Goal: Information Seeking & Learning: Learn about a topic

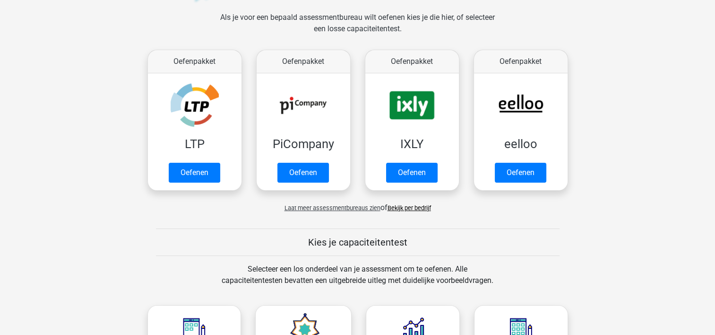
scroll to position [142, 0]
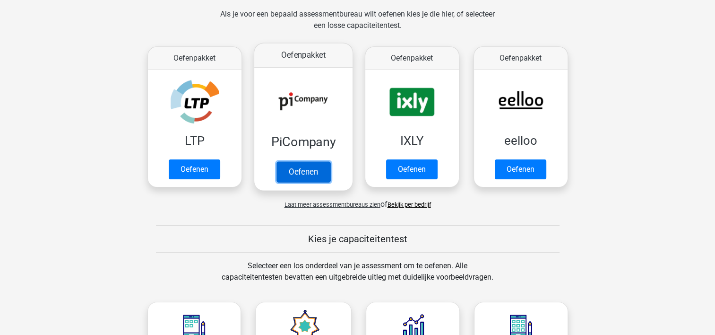
click at [303, 168] on link "Oefenen" at bounding box center [303, 171] width 54 height 21
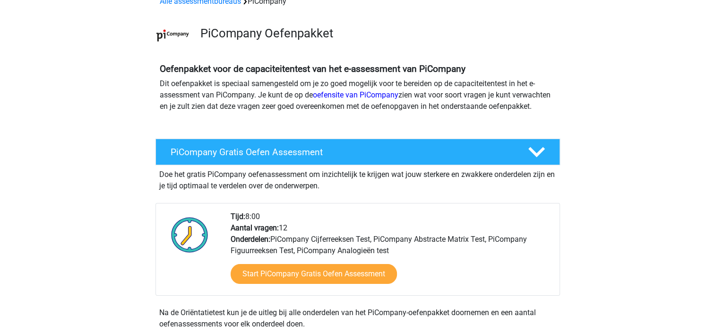
scroll to position [142, 0]
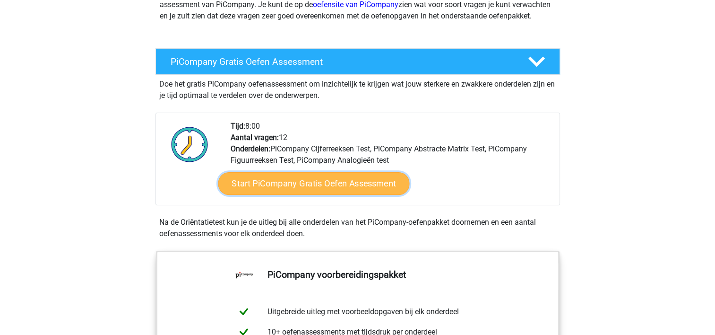
click at [327, 195] on link "Start PiCompany Gratis Oefen Assessment" at bounding box center [313, 183] width 191 height 23
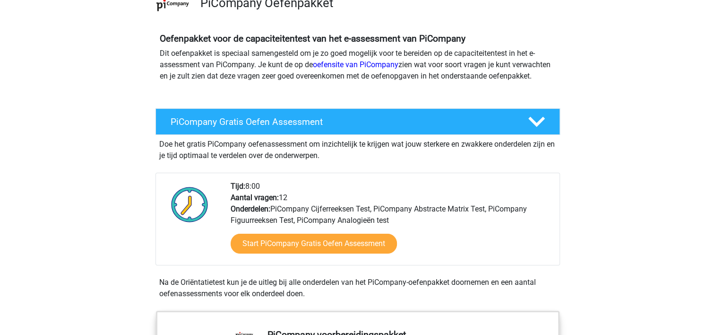
scroll to position [0, 0]
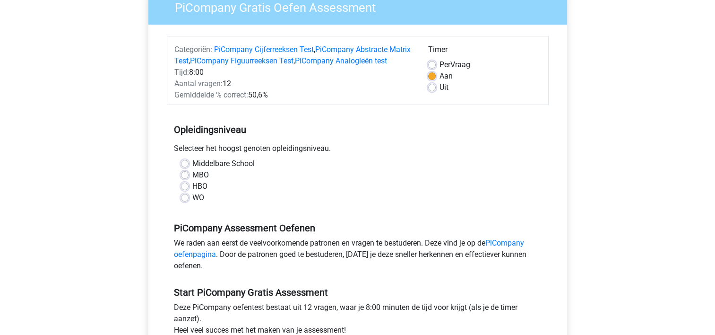
scroll to position [94, 0]
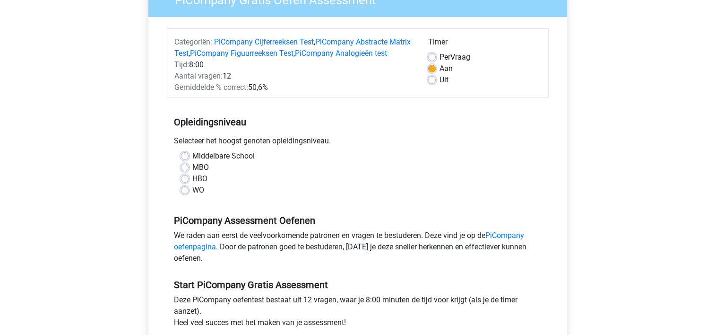
click at [192, 184] on label "HBO" at bounding box center [199, 178] width 15 height 11
click at [185, 182] on input "HBO" at bounding box center [185, 177] width 8 height 9
radio input "true"
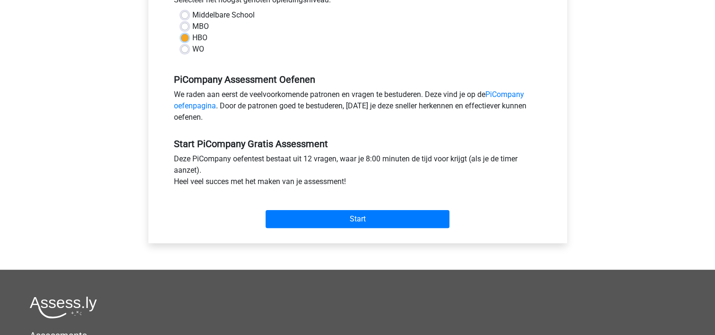
scroll to position [236, 0]
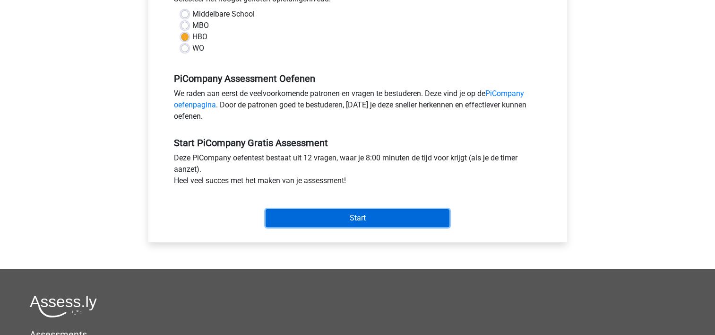
click at [331, 225] on input "Start" at bounding box center [358, 218] width 184 height 18
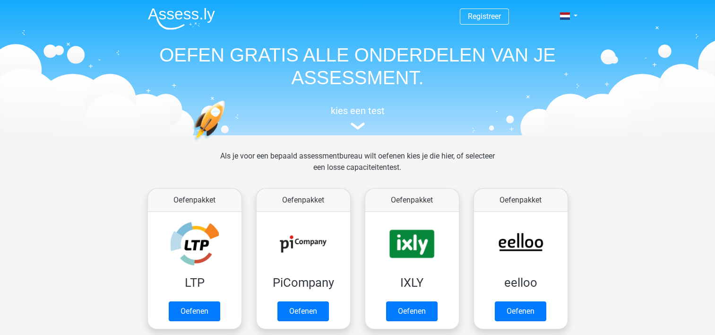
scroll to position [142, 0]
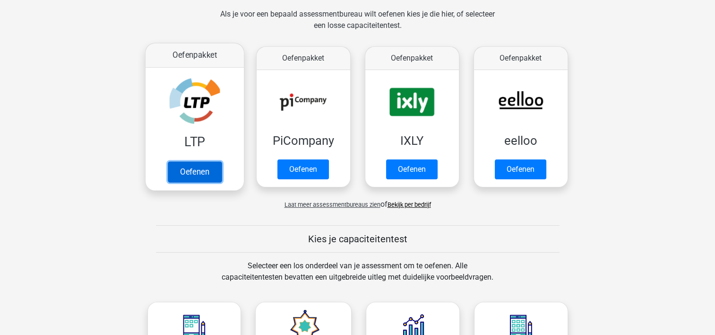
click at [195, 164] on link "Oefenen" at bounding box center [194, 171] width 54 height 21
click at [204, 171] on link "Oefenen" at bounding box center [194, 171] width 54 height 21
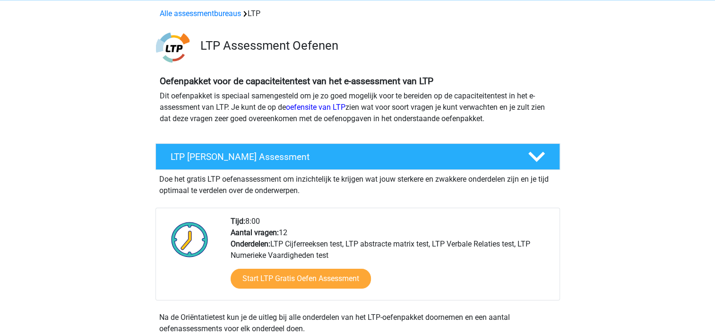
scroll to position [142, 0]
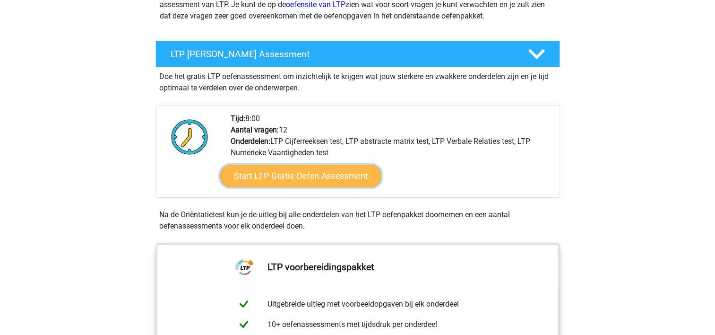
click at [302, 179] on link "Start LTP Gratis Oefen Assessment" at bounding box center [301, 175] width 162 height 23
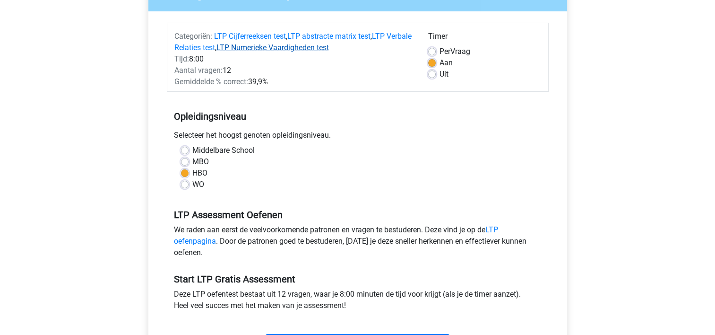
scroll to position [189, 0]
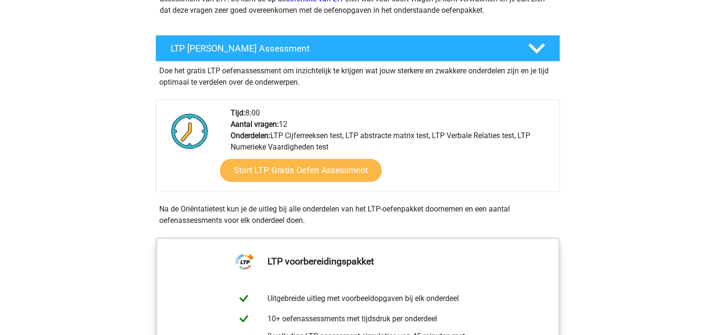
scroll to position [142, 0]
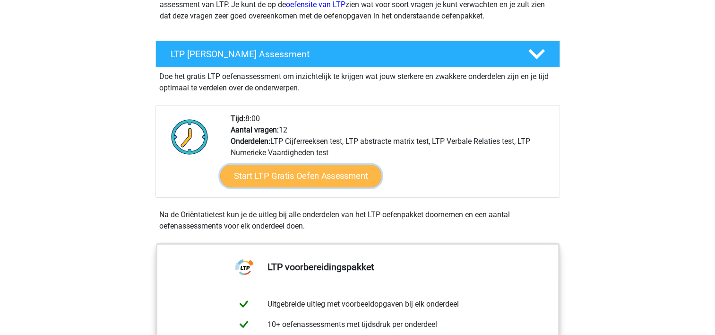
click at [301, 183] on link "Start LTP Gratis Oefen Assessment" at bounding box center [301, 175] width 162 height 23
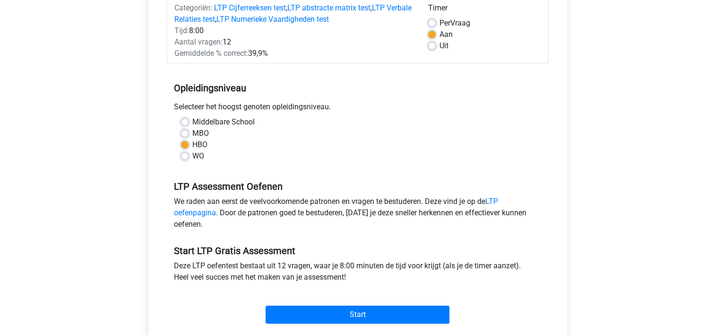
scroll to position [189, 0]
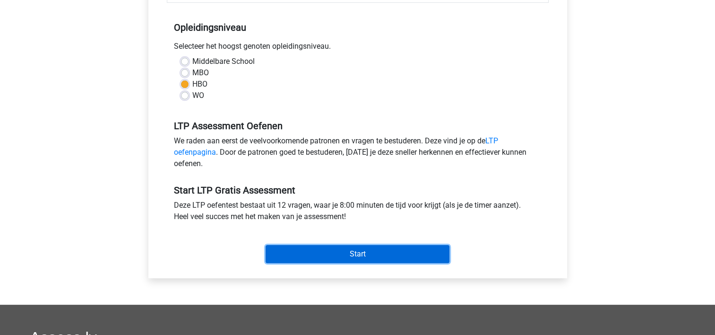
click at [348, 253] on input "Start" at bounding box center [358, 254] width 184 height 18
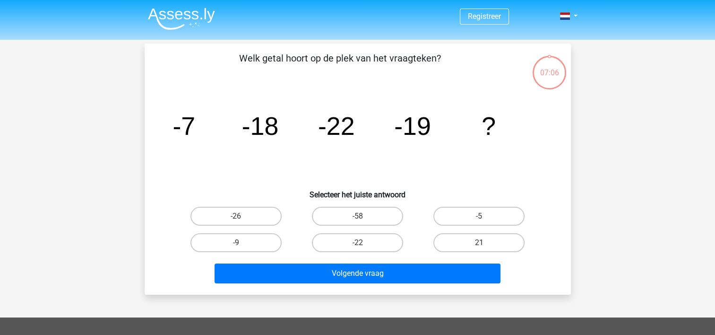
click at [714, 221] on div "Registreer" at bounding box center [357, 283] width 715 height 567
click at [669, 211] on div "Registreer" at bounding box center [357, 283] width 715 height 567
click at [269, 213] on label "-26" at bounding box center [235, 215] width 91 height 19
click at [242, 216] on input "-26" at bounding box center [239, 219] width 6 height 6
radio input "true"
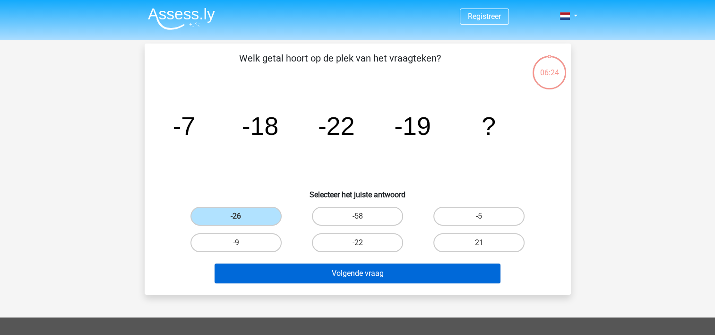
drag, startPoint x: 383, startPoint y: 291, endPoint x: 388, endPoint y: 280, distance: 12.0
click at [385, 286] on div "Welk getal hoort op de plek van het vraagteken? image/svg+xml -7 -18 -22 -19 ? …" at bounding box center [358, 168] width 426 height 251
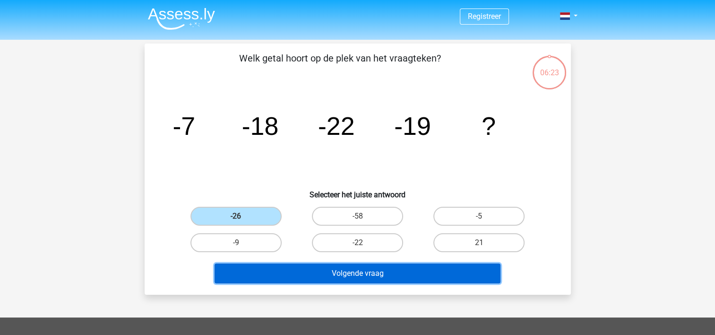
click at [389, 270] on button "Volgende vraag" at bounding box center [358, 273] width 286 height 20
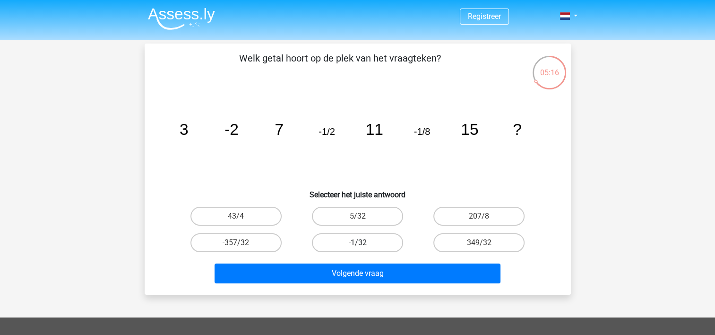
click at [377, 237] on label "-1/32" at bounding box center [357, 242] width 91 height 19
click at [363, 242] on input "-1/32" at bounding box center [360, 245] width 6 height 6
radio input "true"
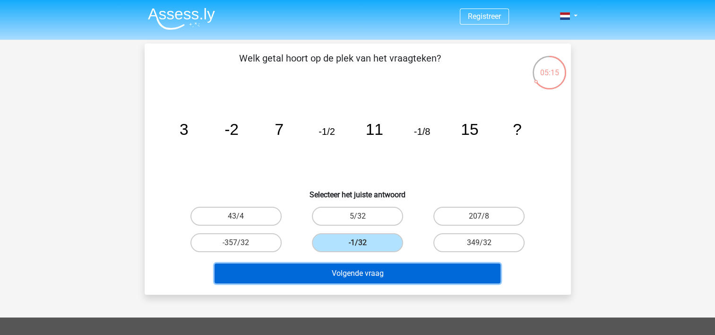
click at [387, 273] on button "Volgende vraag" at bounding box center [358, 273] width 286 height 20
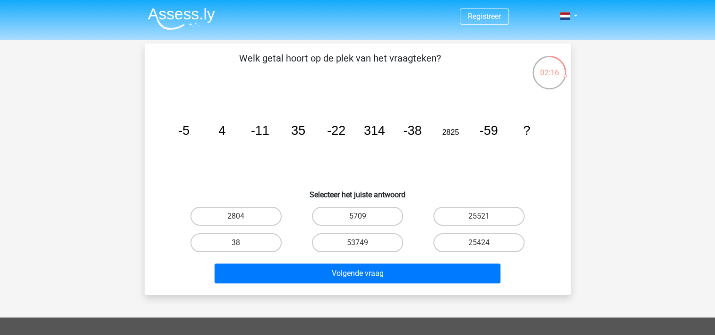
click at [292, 141] on icon "image/svg+xml -5 4 -11 35 -22 314 -38 2825 -59 ?" at bounding box center [357, 134] width 381 height 95
drag, startPoint x: 299, startPoint y: 130, endPoint x: 225, endPoint y: 137, distance: 74.0
click at [225, 137] on g "-5 4 -11 35 -22 314 -38 2825 -59 ?" at bounding box center [354, 130] width 352 height 14
drag, startPoint x: 225, startPoint y: 137, endPoint x: 280, endPoint y: 173, distance: 65.9
click at [280, 173] on icon "image/svg+xml -5 4 -11 35 -22 314 -38 2825 -59 ?" at bounding box center [357, 134] width 381 height 95
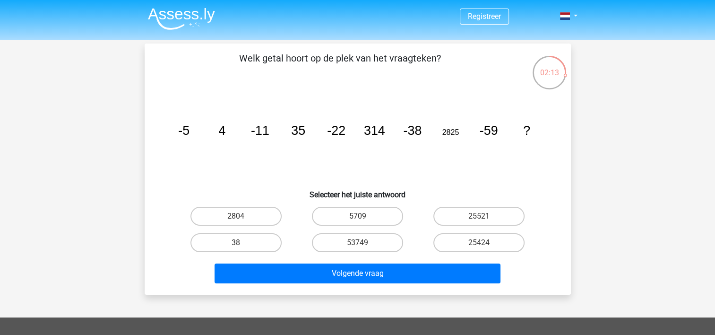
click at [347, 145] on icon "image/svg+xml -5 4 -11 35 -22 314 -38 2825 -59 ?" at bounding box center [357, 134] width 381 height 95
click at [491, 243] on label "25424" at bounding box center [478, 242] width 91 height 19
click at [485, 243] on input "25424" at bounding box center [482, 245] width 6 height 6
radio input "true"
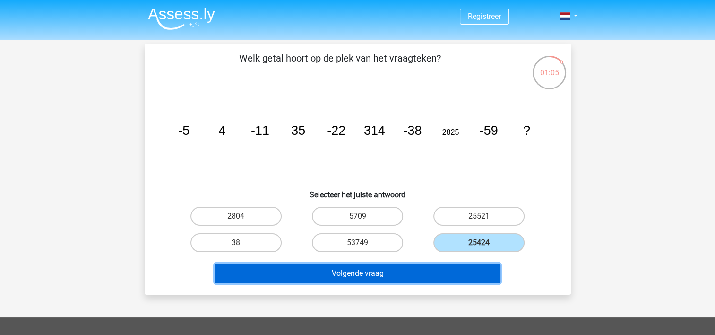
click at [454, 270] on button "Volgende vraag" at bounding box center [358, 273] width 286 height 20
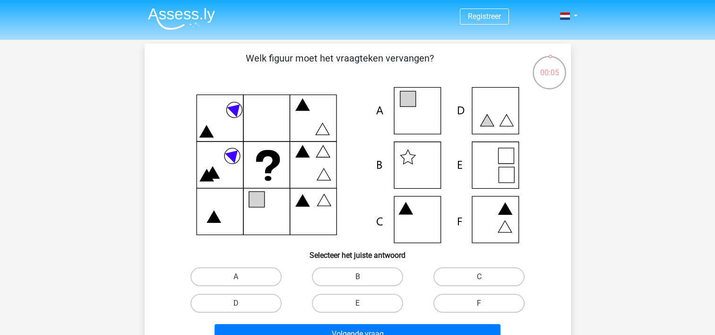
drag, startPoint x: 348, startPoint y: 214, endPoint x: 159, endPoint y: 75, distance: 234.3
click at [159, 75] on div "Welk figuur moet het vraagteken vervangen? Selecteer het juiste antwoord A" at bounding box center [357, 199] width 419 height 296
drag, startPoint x: 159, startPoint y: 75, endPoint x: 135, endPoint y: 148, distance: 77.0
click at [135, 148] on div "00:04 Vraag 4 van de 12 Categorie: LTP gratis assessment Welk figuur moet het v…" at bounding box center [357, 198] width 449 height 311
click at [123, 176] on div "Registreer" at bounding box center [357, 313] width 715 height 627
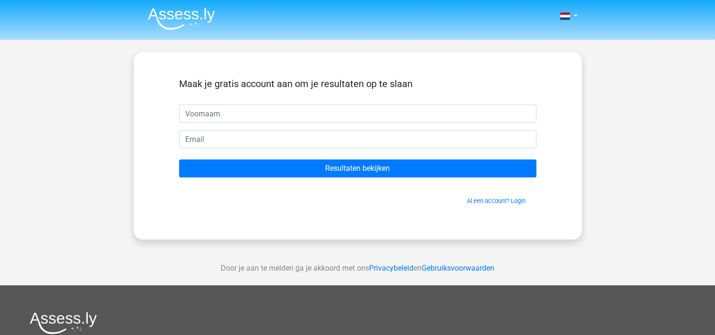
click at [189, 13] on img at bounding box center [181, 19] width 67 height 22
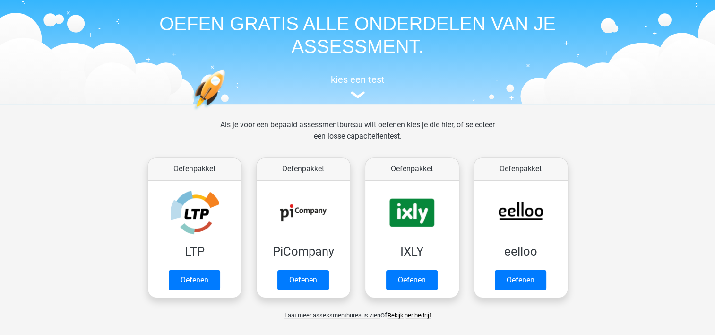
scroll to position [47, 0]
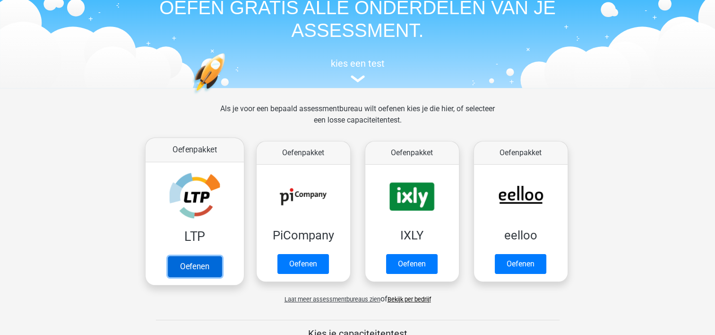
click at [207, 261] on link "Oefenen" at bounding box center [194, 266] width 54 height 21
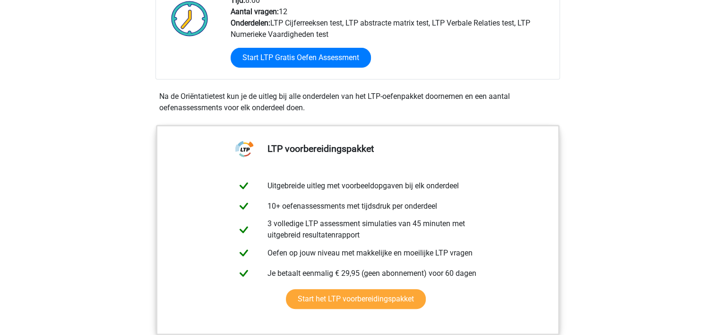
scroll to position [189, 0]
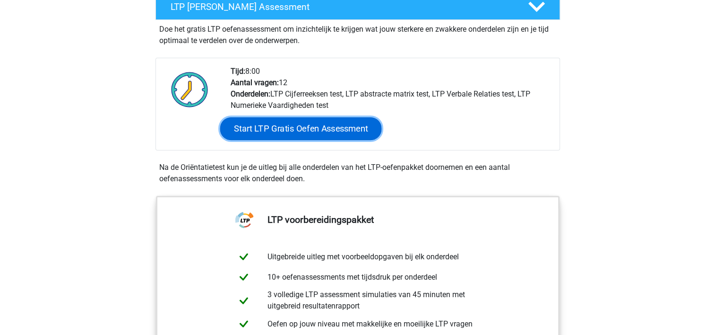
click at [283, 124] on link "Start LTP Gratis Oefen Assessment" at bounding box center [301, 128] width 162 height 23
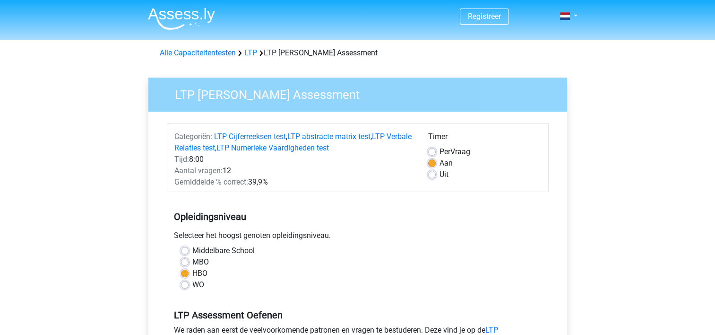
drag, startPoint x: 278, startPoint y: 180, endPoint x: 159, endPoint y: 140, distance: 125.5
click at [159, 140] on div "Categoriën: LTP Cijferreeksen test , LTP abstracte matrix test , LTP Verbale Re…" at bounding box center [357, 289] width 404 height 355
click at [318, 192] on form "Categoriën: LTP Cijferreeksen test , LTP abstracte matrix test , LTP Verbale Re…" at bounding box center [358, 289] width 382 height 333
drag, startPoint x: 283, startPoint y: 178, endPoint x: 169, endPoint y: 137, distance: 121.7
click at [169, 137] on div "Categoriën: LTP Cijferreeksen test , LTP abstracte matrix test , LTP Verbale Re…" at bounding box center [294, 159] width 254 height 57
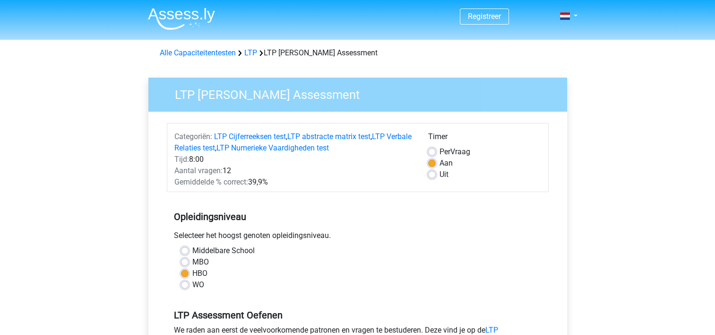
click at [322, 174] on div "Aantal vragen: 12" at bounding box center [294, 170] width 254 height 11
click at [246, 182] on span "Gemiddelde % correct:" at bounding box center [211, 181] width 74 height 9
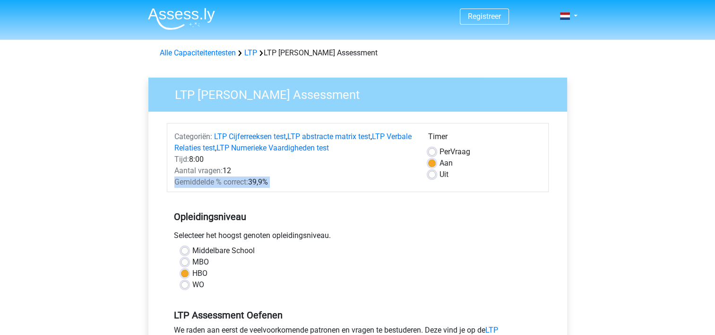
drag, startPoint x: 246, startPoint y: 182, endPoint x: 359, endPoint y: 185, distance: 113.4
click at [359, 185] on div "Gemiddelde % correct: 39,9%" at bounding box center [294, 181] width 254 height 11
click at [392, 176] on div "Aantal vragen: 12" at bounding box center [294, 170] width 254 height 11
drag, startPoint x: 296, startPoint y: 183, endPoint x: 160, endPoint y: 126, distance: 147.6
click at [160, 126] on div "Categoriën: LTP Cijferreeksen test , LTP abstracte matrix test , LTP Verbale Re…" at bounding box center [357, 289] width 404 height 355
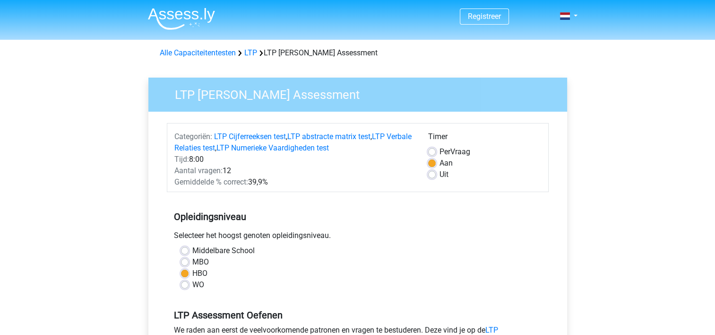
drag, startPoint x: 160, startPoint y: 126, endPoint x: 339, endPoint y: 181, distance: 187.4
click at [339, 181] on div "Gemiddelde % correct: 39,9%" at bounding box center [294, 181] width 254 height 11
click at [400, 187] on div "Gemiddelde % correct: 39,9%" at bounding box center [294, 181] width 254 height 11
click at [439, 176] on label "Uit" at bounding box center [443, 174] width 9 height 11
click at [429, 176] on input "Uit" at bounding box center [432, 173] width 8 height 9
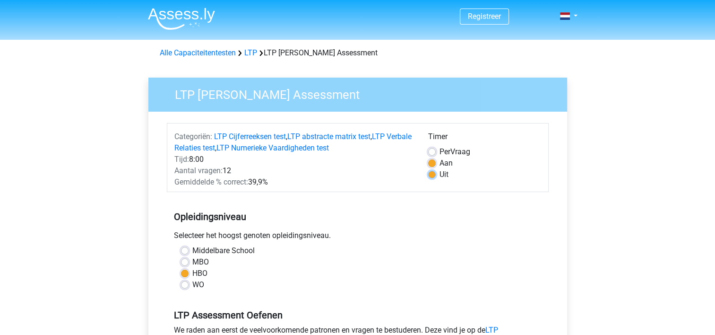
radio input "true"
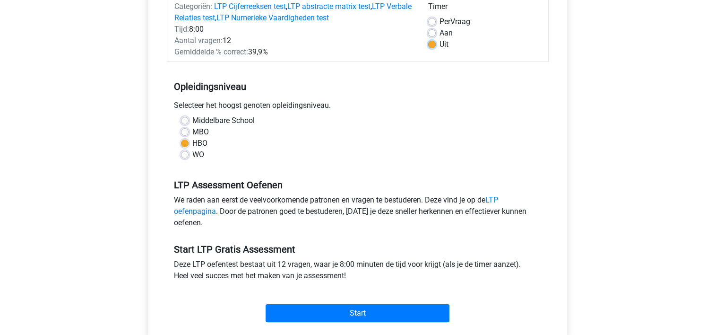
scroll to position [189, 0]
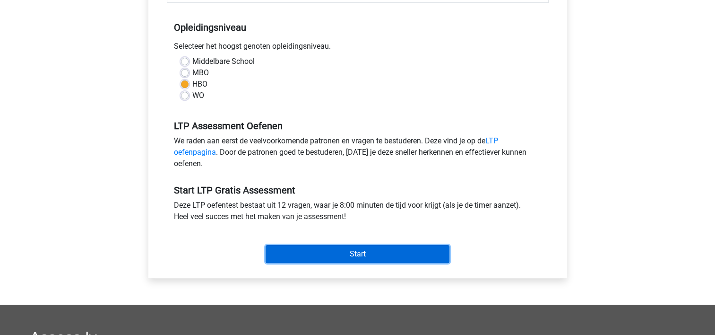
click at [369, 257] on input "Start" at bounding box center [358, 254] width 184 height 18
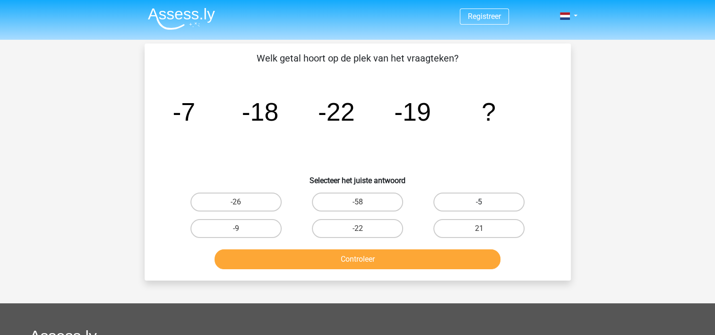
click at [460, 199] on label "-5" at bounding box center [478, 201] width 91 height 19
click at [479, 202] on input "-5" at bounding box center [482, 205] width 6 height 6
radio input "true"
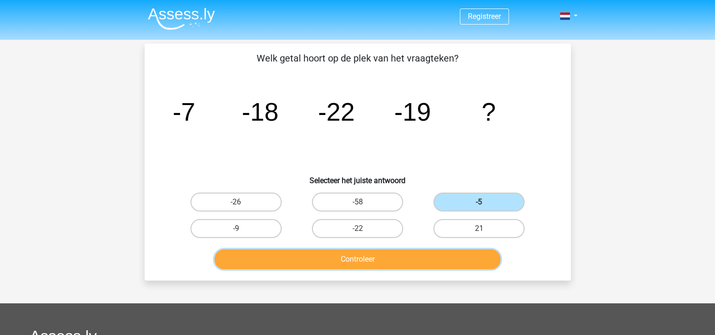
click at [429, 262] on button "Controleer" at bounding box center [358, 259] width 286 height 20
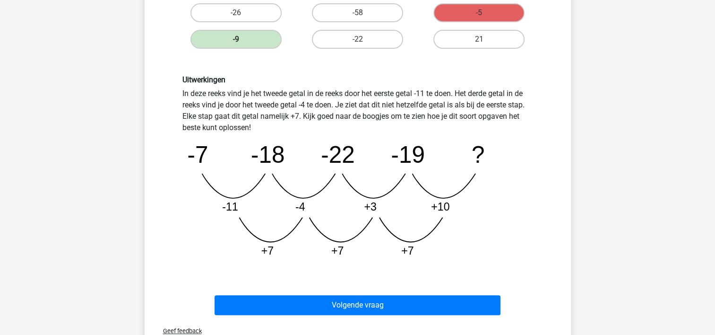
scroll to position [142, 0]
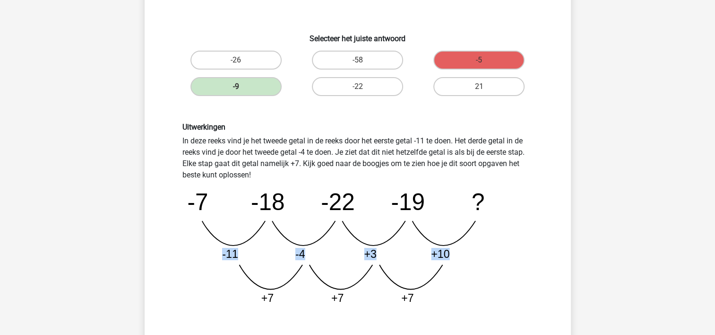
drag, startPoint x: 215, startPoint y: 258, endPoint x: 486, endPoint y: 263, distance: 271.7
click at [486, 263] on icon "image/svg+xml -7 -18 -22 -19 ? -11 -4 +3 +10 +7 +7 +7" at bounding box center [357, 245] width 351 height 131
drag, startPoint x: 486, startPoint y: 263, endPoint x: 545, endPoint y: 279, distance: 60.8
click at [545, 279] on div "Uitwerkingen In deze reeks vind je het tweede getal in de reeks door het eerste…" at bounding box center [358, 217] width 396 height 235
click at [546, 277] on div "Uitwerkingen In deze reeks vind je het tweede getal in de reeks door het eerste…" at bounding box center [358, 217] width 396 height 235
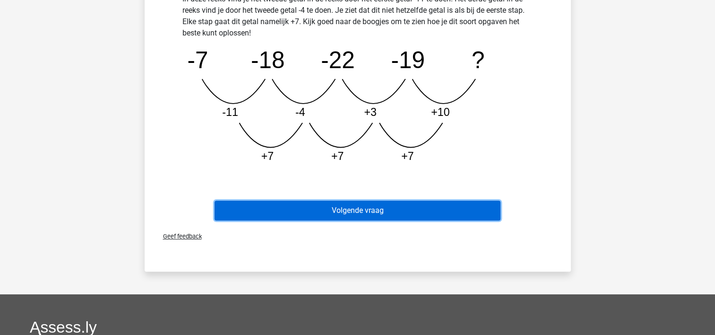
click at [429, 215] on button "Volgende vraag" at bounding box center [358, 210] width 286 height 20
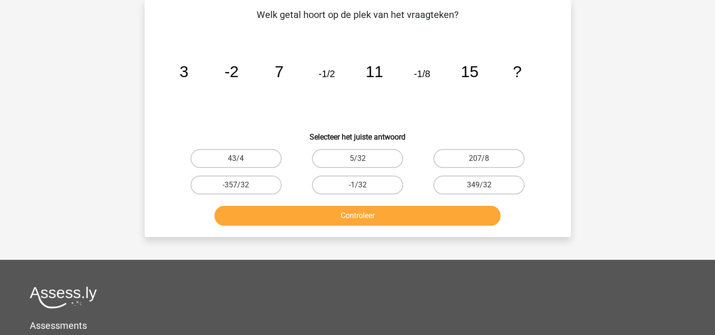
scroll to position [0, 0]
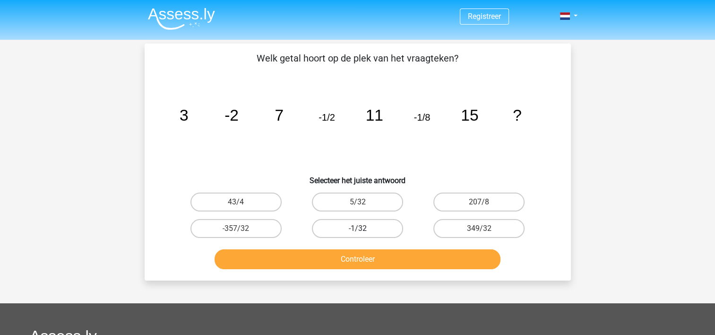
click at [376, 223] on label "-1/32" at bounding box center [357, 228] width 91 height 19
click at [363, 228] on input "-1/32" at bounding box center [360, 231] width 6 height 6
radio input "true"
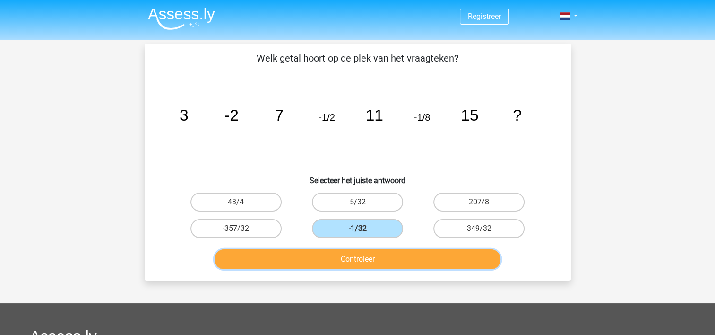
click at [367, 258] on button "Controleer" at bounding box center [358, 259] width 286 height 20
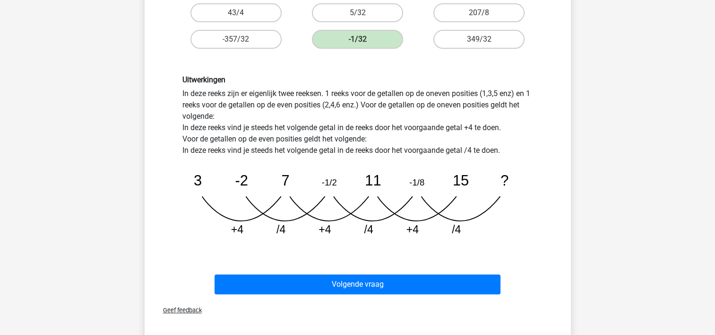
scroll to position [378, 0]
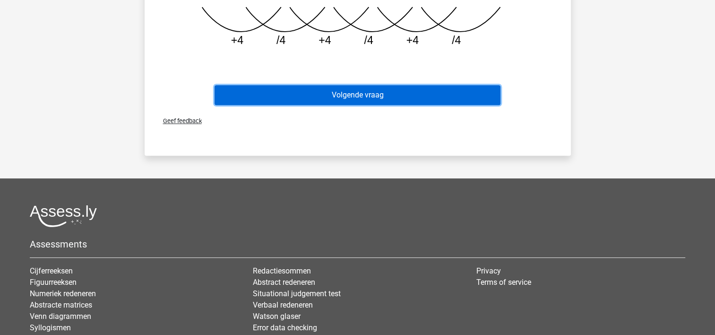
click at [369, 86] on button "Volgende vraag" at bounding box center [358, 95] width 286 height 20
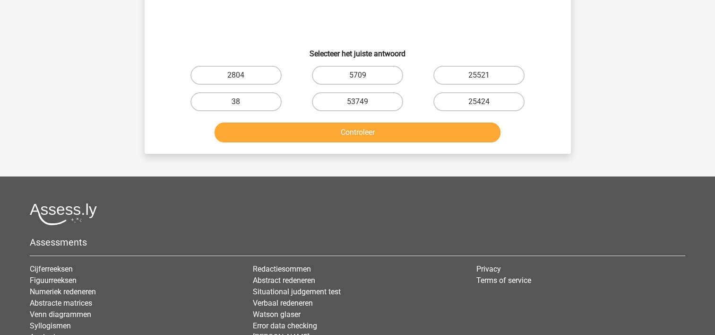
scroll to position [43, 0]
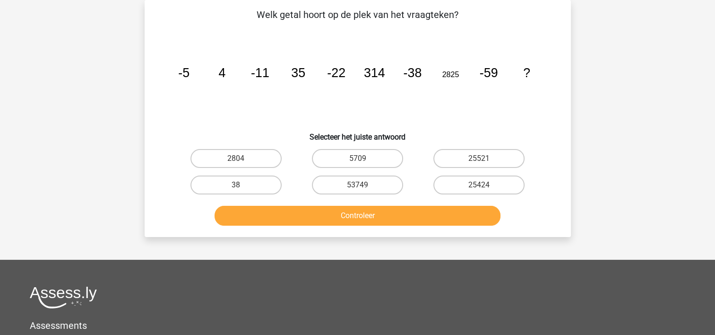
click at [466, 127] on h6 "Selecteer het juiste antwoord" at bounding box center [358, 133] width 396 height 17
click at [484, 185] on input "25424" at bounding box center [482, 188] width 6 height 6
radio input "true"
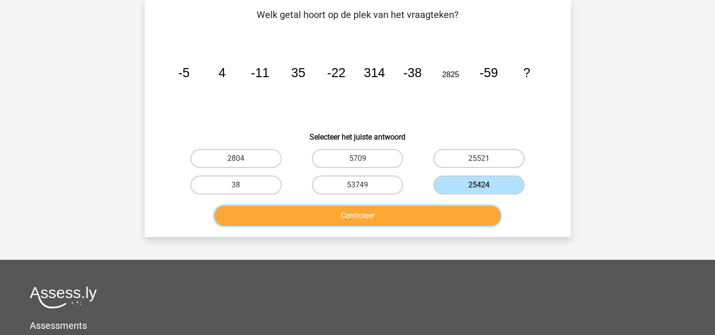
click at [445, 212] on button "Controleer" at bounding box center [358, 216] width 286 height 20
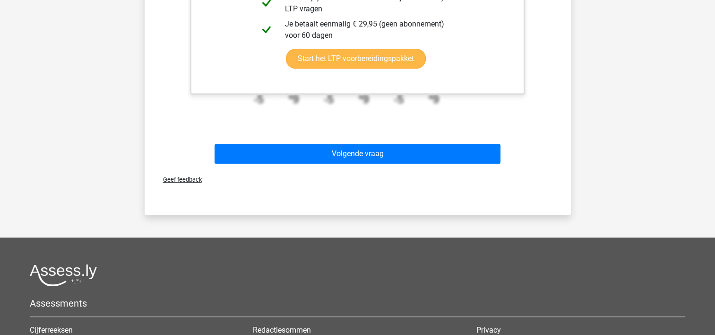
scroll to position [421, 0]
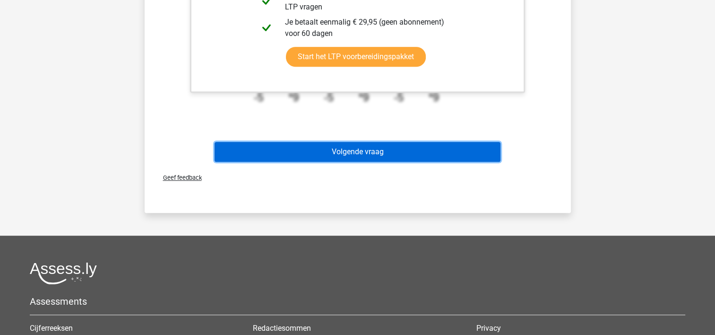
click at [422, 145] on button "Volgende vraag" at bounding box center [358, 152] width 286 height 20
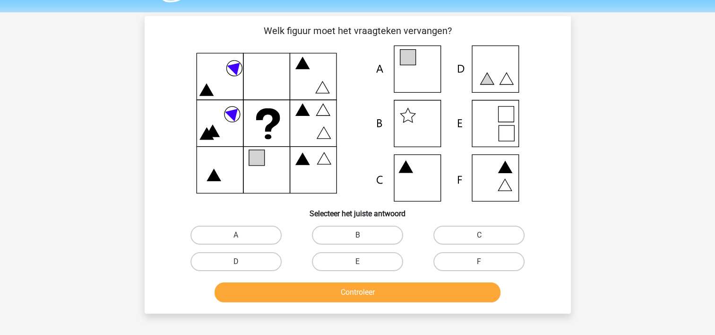
scroll to position [0, 0]
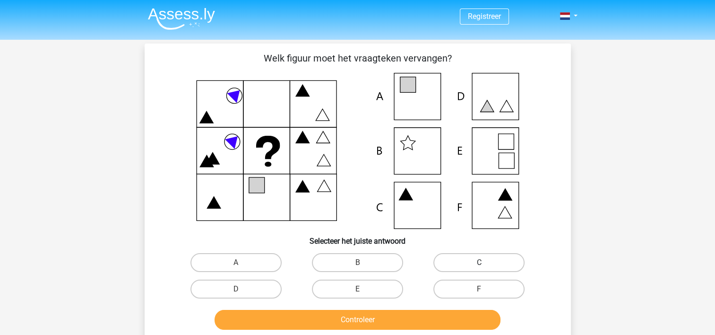
click at [472, 263] on label "C" at bounding box center [478, 262] width 91 height 19
click at [479, 263] on input "C" at bounding box center [482, 265] width 6 height 6
radio input "true"
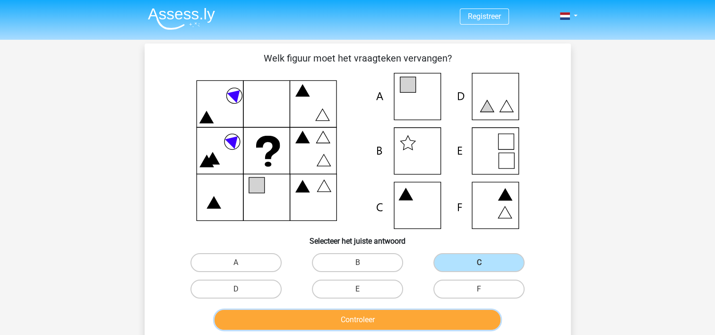
click at [403, 322] on button "Controleer" at bounding box center [358, 319] width 286 height 20
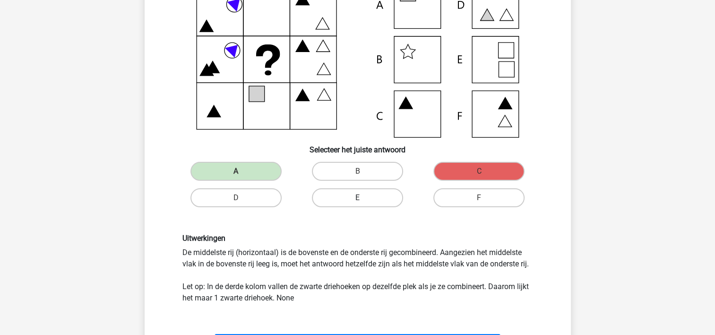
scroll to position [142, 0]
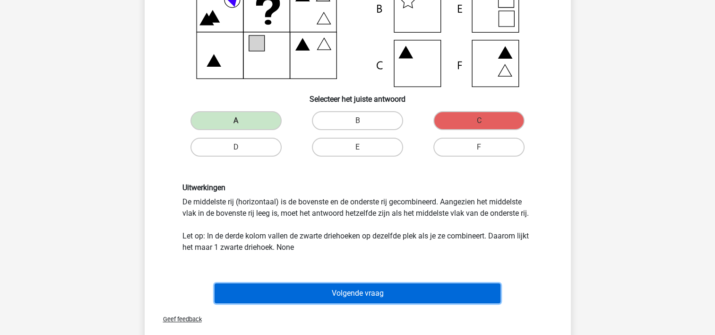
click at [380, 292] on button "Volgende vraag" at bounding box center [358, 293] width 286 height 20
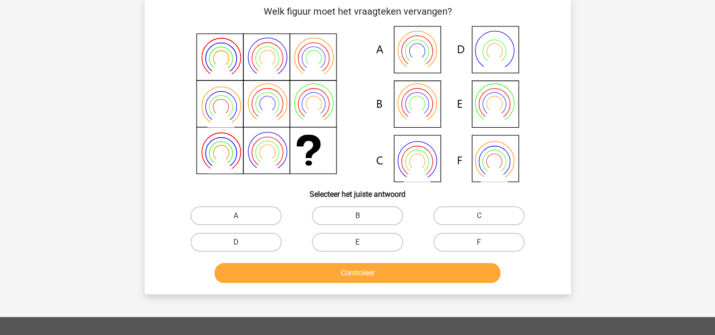
scroll to position [43, 0]
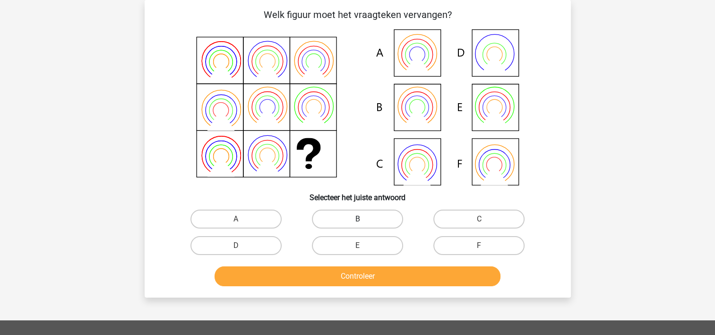
click at [364, 219] on label "B" at bounding box center [357, 218] width 91 height 19
click at [363, 219] on input "B" at bounding box center [360, 222] width 6 height 6
radio input "true"
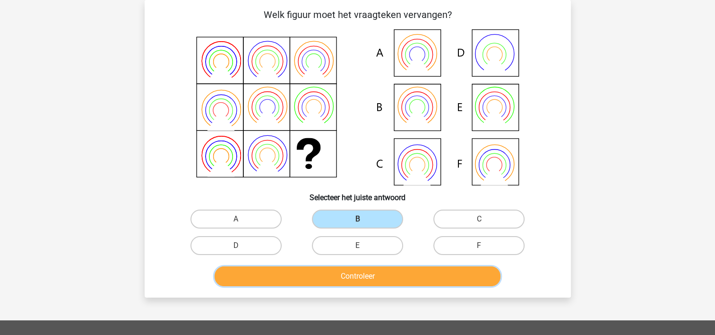
click at [386, 270] on button "Controleer" at bounding box center [358, 276] width 286 height 20
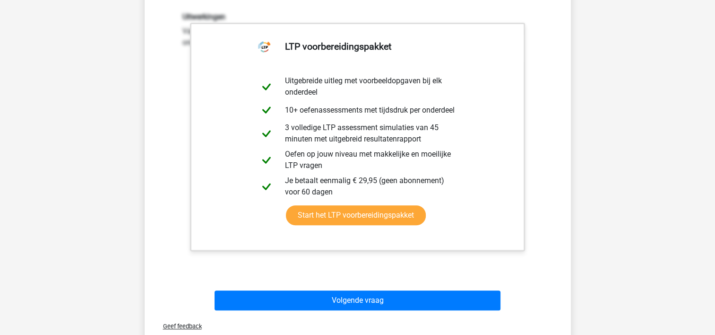
scroll to position [469, 0]
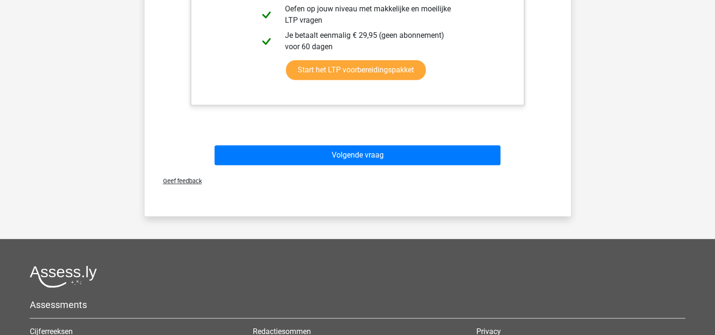
click at [392, 142] on div "Volgende vraag" at bounding box center [358, 152] width 396 height 31
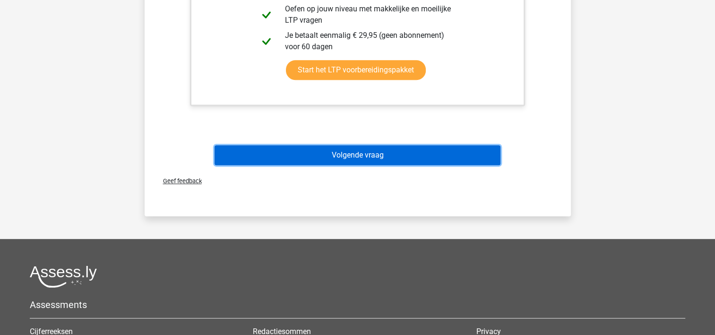
click at [393, 155] on button "Volgende vraag" at bounding box center [358, 155] width 286 height 20
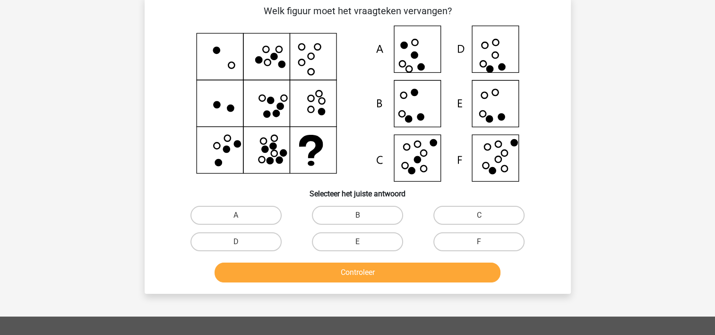
scroll to position [0, 0]
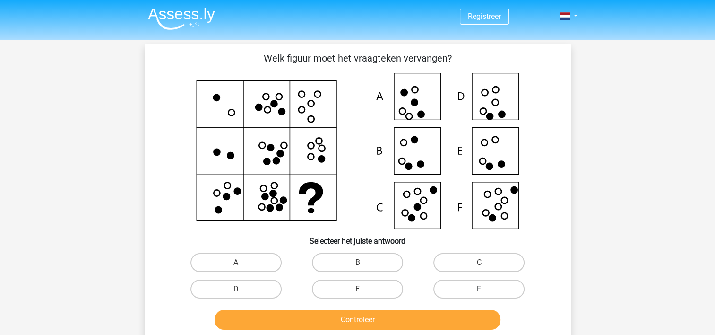
click at [488, 287] on label "F" at bounding box center [478, 288] width 91 height 19
click at [485, 289] on input "F" at bounding box center [482, 292] width 6 height 6
radio input "true"
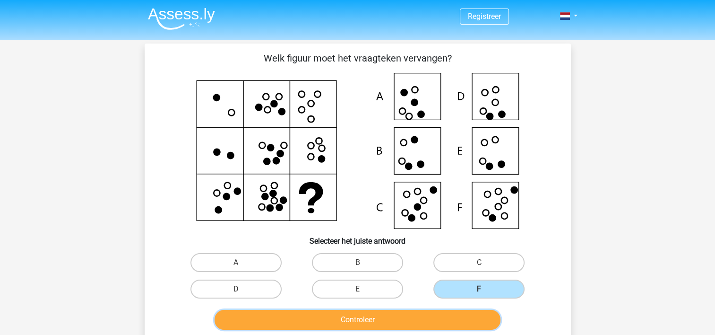
click at [448, 321] on button "Controleer" at bounding box center [358, 319] width 286 height 20
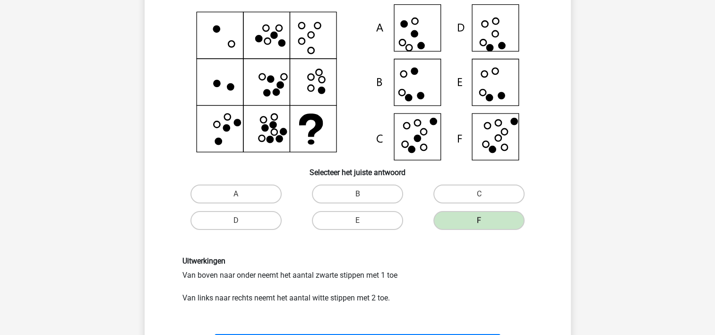
scroll to position [142, 0]
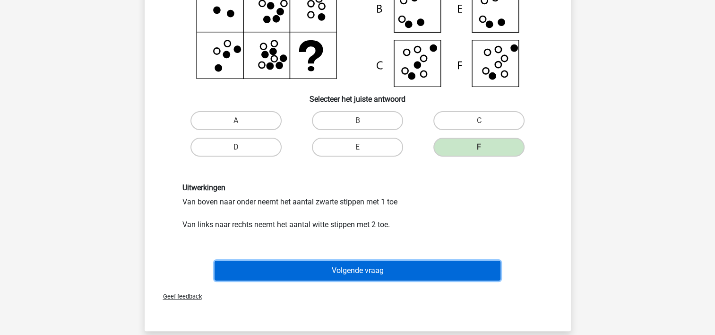
click at [360, 265] on button "Volgende vraag" at bounding box center [358, 270] width 286 height 20
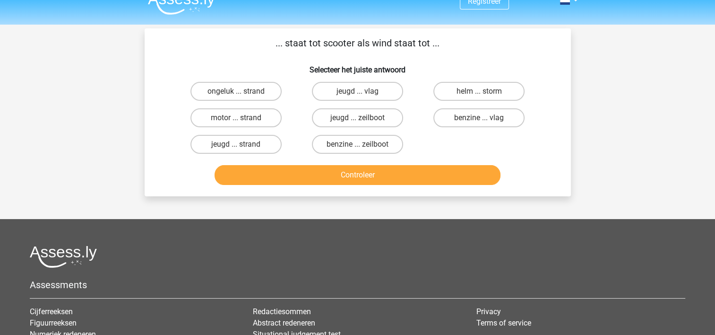
scroll to position [0, 0]
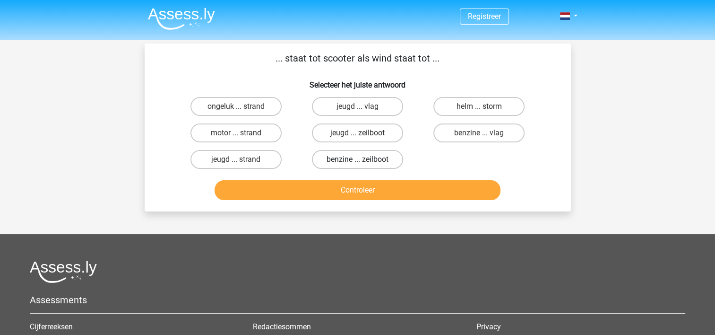
click at [354, 159] on label "benzine ... zeilboot" at bounding box center [357, 159] width 91 height 19
click at [357, 159] on input "benzine ... zeilboot" at bounding box center [360, 162] width 6 height 6
radio input "true"
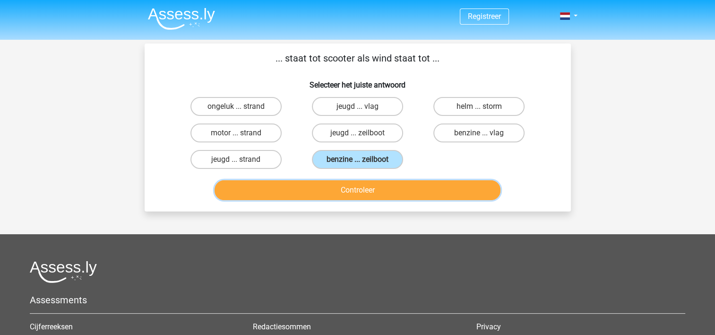
click at [369, 191] on button "Controleer" at bounding box center [358, 190] width 286 height 20
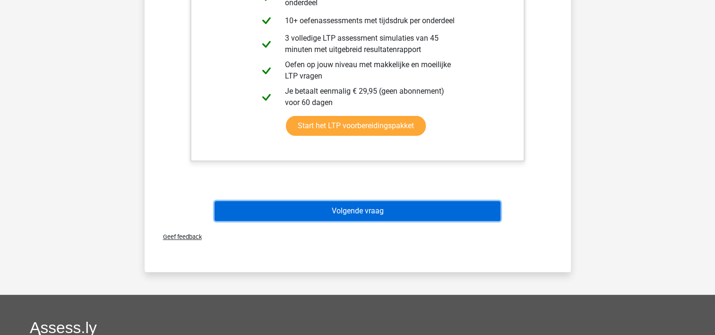
click at [457, 212] on button "Volgende vraag" at bounding box center [358, 211] width 286 height 20
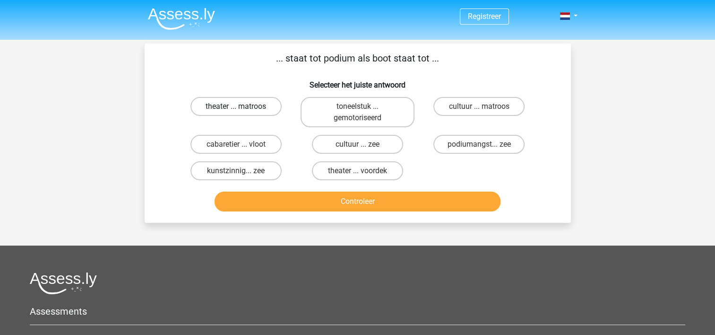
click at [234, 110] on label "theater ... matroos" at bounding box center [235, 106] width 91 height 19
click at [236, 110] on input "theater ... matroos" at bounding box center [239, 109] width 6 height 6
radio input "true"
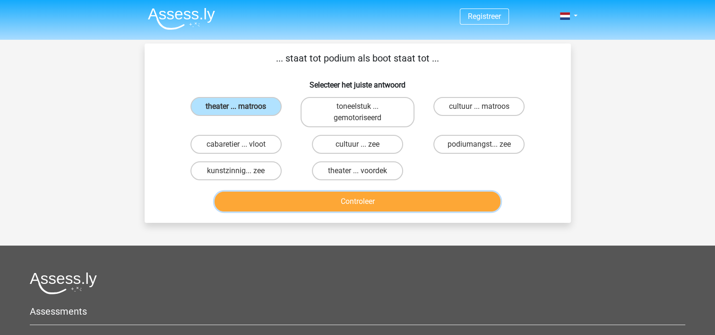
click at [340, 208] on button "Controleer" at bounding box center [358, 201] width 286 height 20
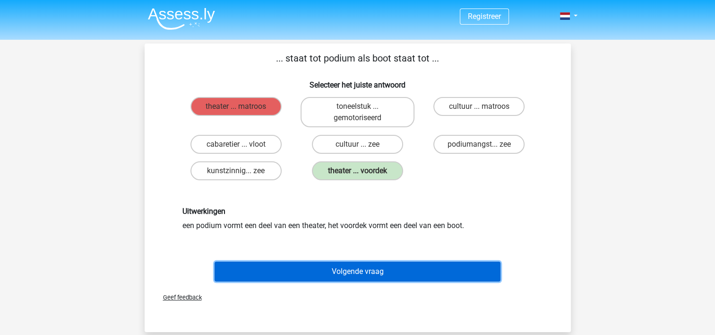
click at [369, 274] on button "Volgende vraag" at bounding box center [358, 271] width 286 height 20
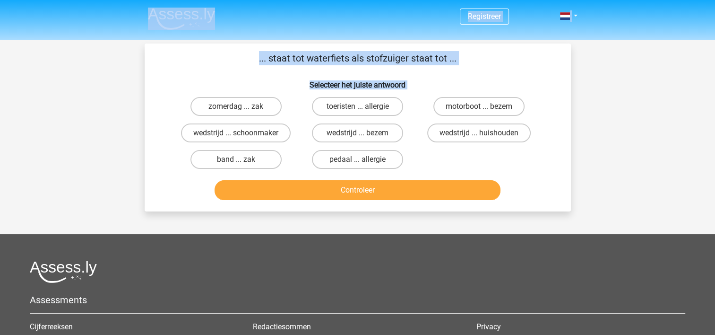
drag, startPoint x: 231, startPoint y: 36, endPoint x: 545, endPoint y: 180, distance: 345.1
click at [545, 180] on div "Registreer" at bounding box center [357, 241] width 715 height 483
drag, startPoint x: 545, startPoint y: 180, endPoint x: 573, endPoint y: 231, distance: 58.6
click at [573, 231] on div "Registreer" at bounding box center [357, 241] width 715 height 483
click at [481, 57] on p "... staat tot waterfiets als stofzuiger staat tot ..." at bounding box center [358, 58] width 396 height 14
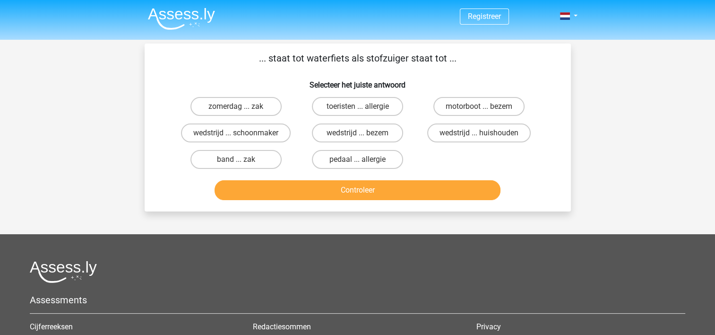
click at [311, 32] on header "Registreer" at bounding box center [357, 20] width 715 height 40
click at [295, 65] on p "... staat tot waterfiets als stofzuiger staat tot ..." at bounding box center [358, 58] width 396 height 14
click at [296, 60] on p "... staat tot waterfiets als stofzuiger staat tot ..." at bounding box center [358, 58] width 396 height 14
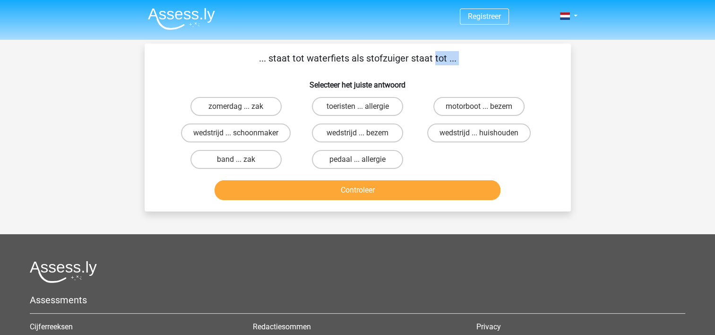
click at [178, 66] on div "... staat tot waterfiets als stofzuiger staat tot ... Selecteer het juiste antw…" at bounding box center [357, 127] width 419 height 153
click at [351, 86] on h6 "Selecteer het juiste antwoord" at bounding box center [358, 81] width 396 height 17
click at [350, 86] on h6 "Selecteer het juiste antwoord" at bounding box center [358, 81] width 396 height 17
drag, startPoint x: 350, startPoint y: 86, endPoint x: 269, endPoint y: 68, distance: 82.7
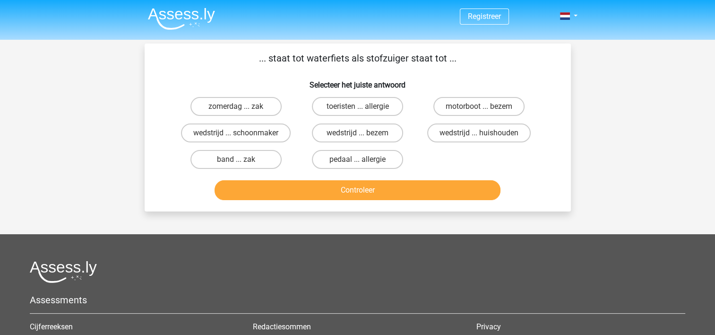
click at [269, 68] on div "... staat tot waterfiets als stofzuiger staat tot ... Selecteer het juiste antw…" at bounding box center [357, 127] width 419 height 153
click at [486, 104] on label "motorboot ... bezem" at bounding box center [478, 106] width 91 height 19
click at [485, 106] on input "motorboot ... bezem" at bounding box center [482, 109] width 6 height 6
radio input "true"
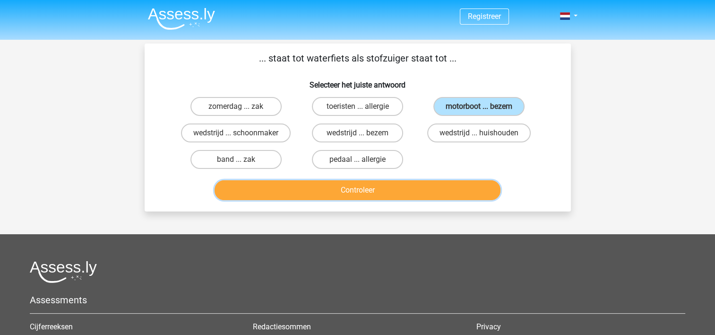
click at [435, 183] on button "Controleer" at bounding box center [358, 190] width 286 height 20
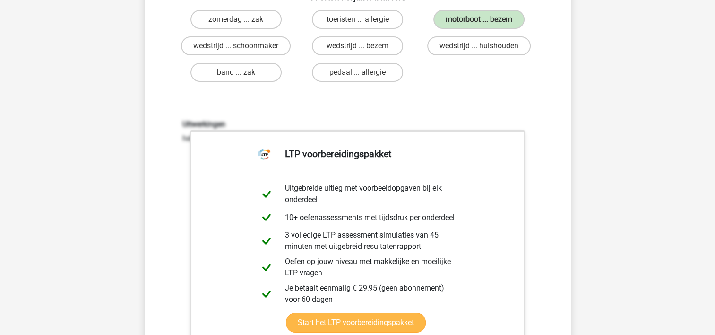
scroll to position [236, 0]
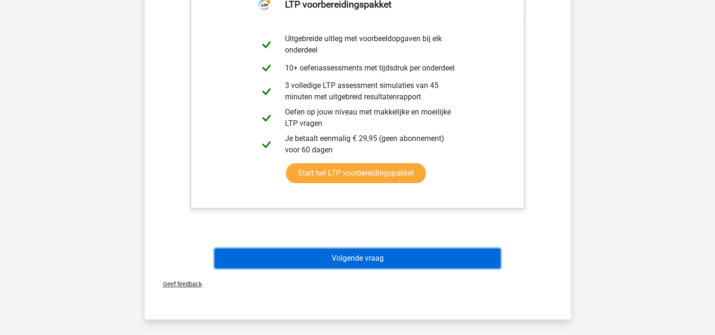
click at [419, 254] on button "Volgende vraag" at bounding box center [358, 258] width 286 height 20
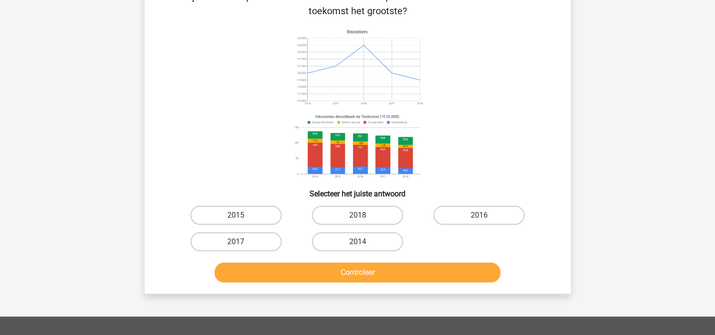
scroll to position [94, 0]
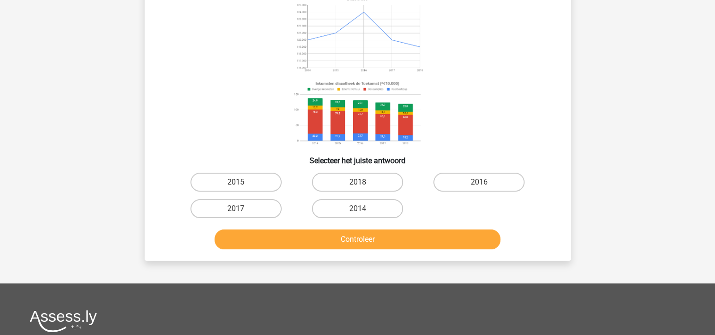
click at [358, 209] on input "2014" at bounding box center [360, 211] width 6 height 6
radio input "true"
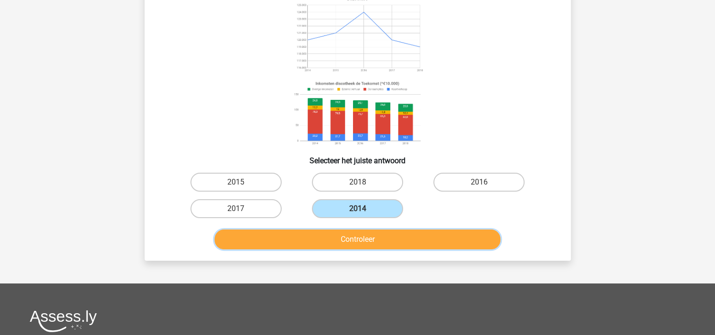
click at [365, 244] on button "Controleer" at bounding box center [358, 239] width 286 height 20
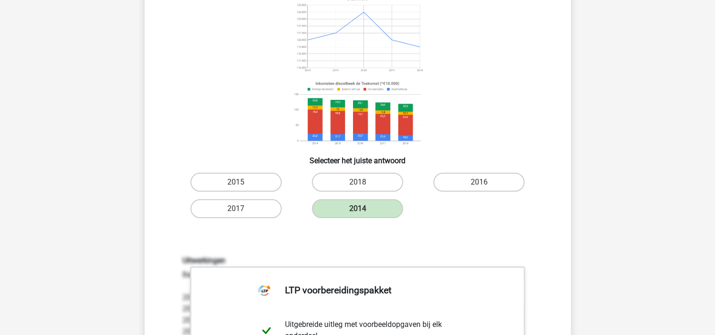
scroll to position [331, 0]
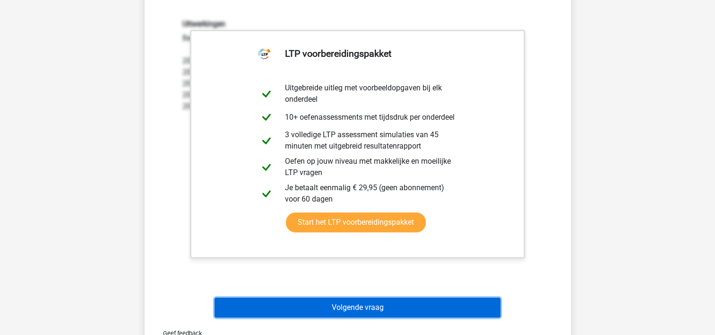
click at [386, 304] on button "Volgende vraag" at bounding box center [358, 307] width 286 height 20
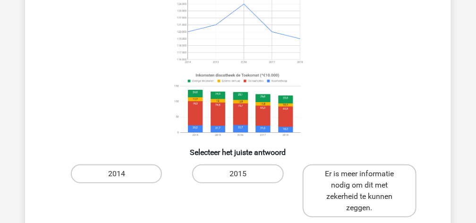
scroll to position [157, 0]
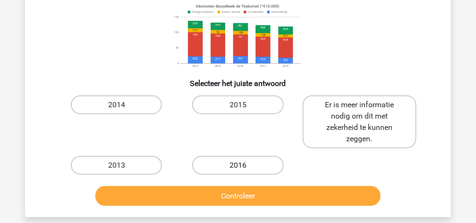
click at [239, 161] on label "2016" at bounding box center [237, 165] width 91 height 19
click at [239, 165] on input "2016" at bounding box center [241, 168] width 6 height 6
radio input "true"
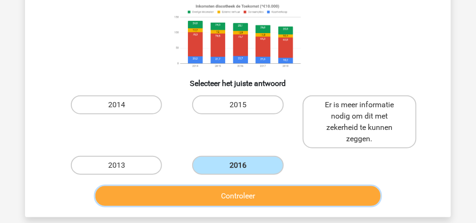
click at [257, 192] on button "Controleer" at bounding box center [238, 196] width 286 height 20
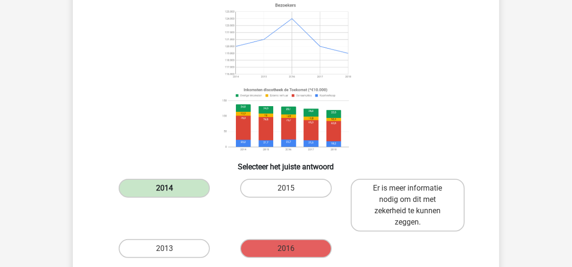
scroll to position [19, 0]
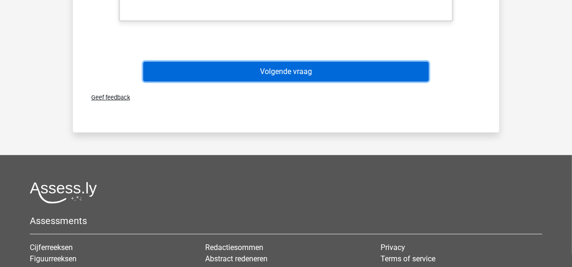
click at [305, 79] on button "Volgende vraag" at bounding box center [286, 72] width 286 height 20
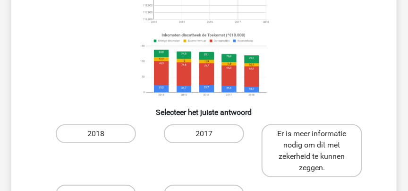
scroll to position [162, 0]
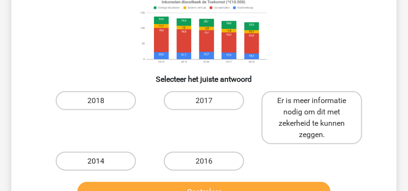
click at [103, 160] on label "2014" at bounding box center [96, 161] width 80 height 19
click at [102, 161] on input "2014" at bounding box center [99, 164] width 6 height 6
radio input "true"
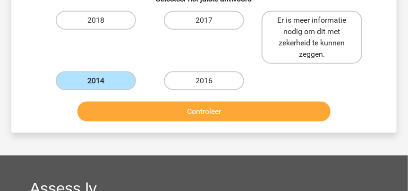
scroll to position [243, 0]
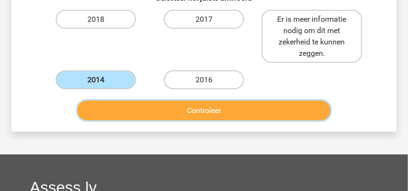
click at [181, 119] on button "Controleer" at bounding box center [203, 111] width 253 height 20
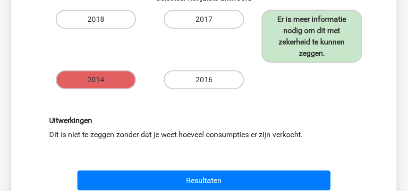
click at [173, 132] on div "Uitwerkingen Dit is niet te zeggen zonder dat je weet hoeveel consumpties er zi…" at bounding box center [204, 128] width 324 height 24
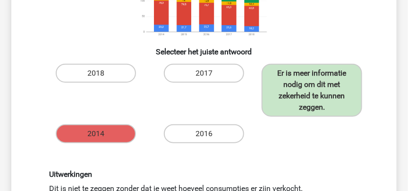
click at [146, 108] on div "2017" at bounding box center [96, 90] width 101 height 53
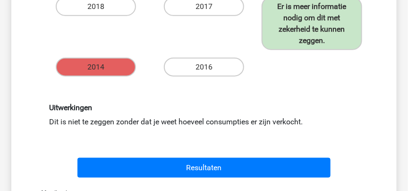
scroll to position [351, 0]
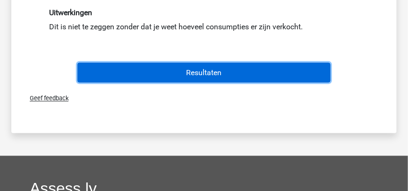
click at [238, 67] on button "Resultaten" at bounding box center [203, 73] width 253 height 20
